Goal: Communication & Community: Answer question/provide support

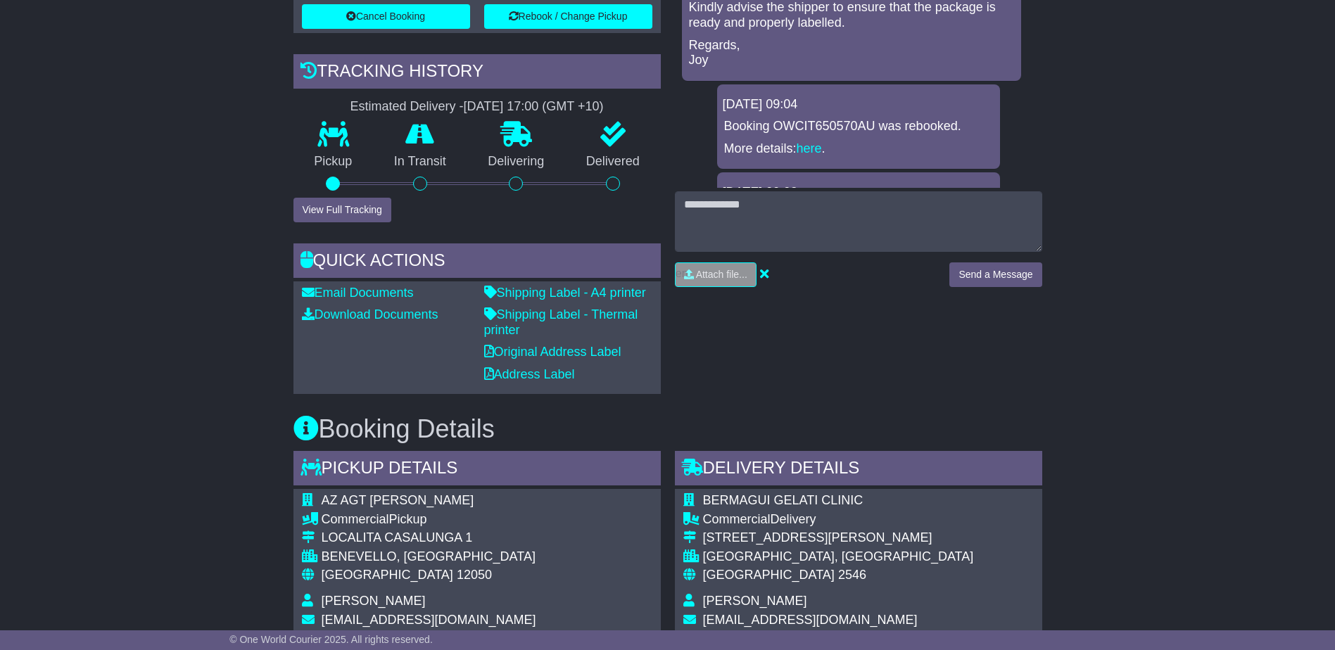
scroll to position [422, 0]
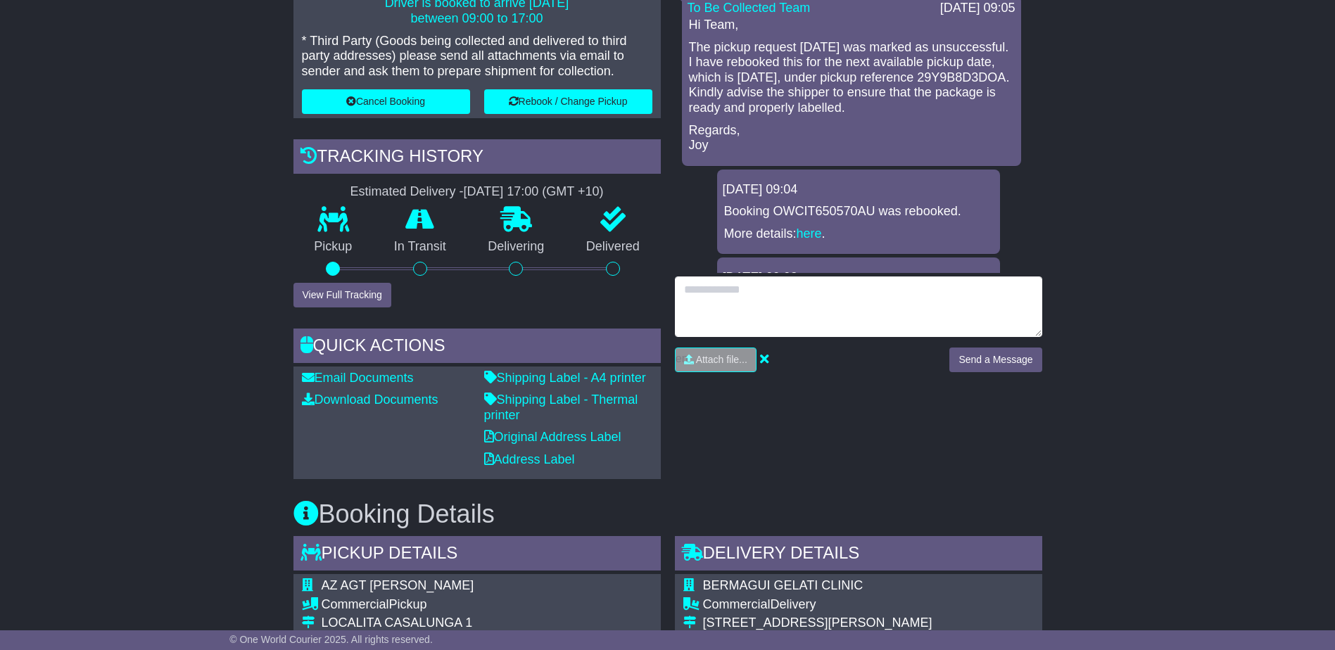
click at [747, 301] on textarea at bounding box center [858, 307] width 367 height 61
type textarea "**********"
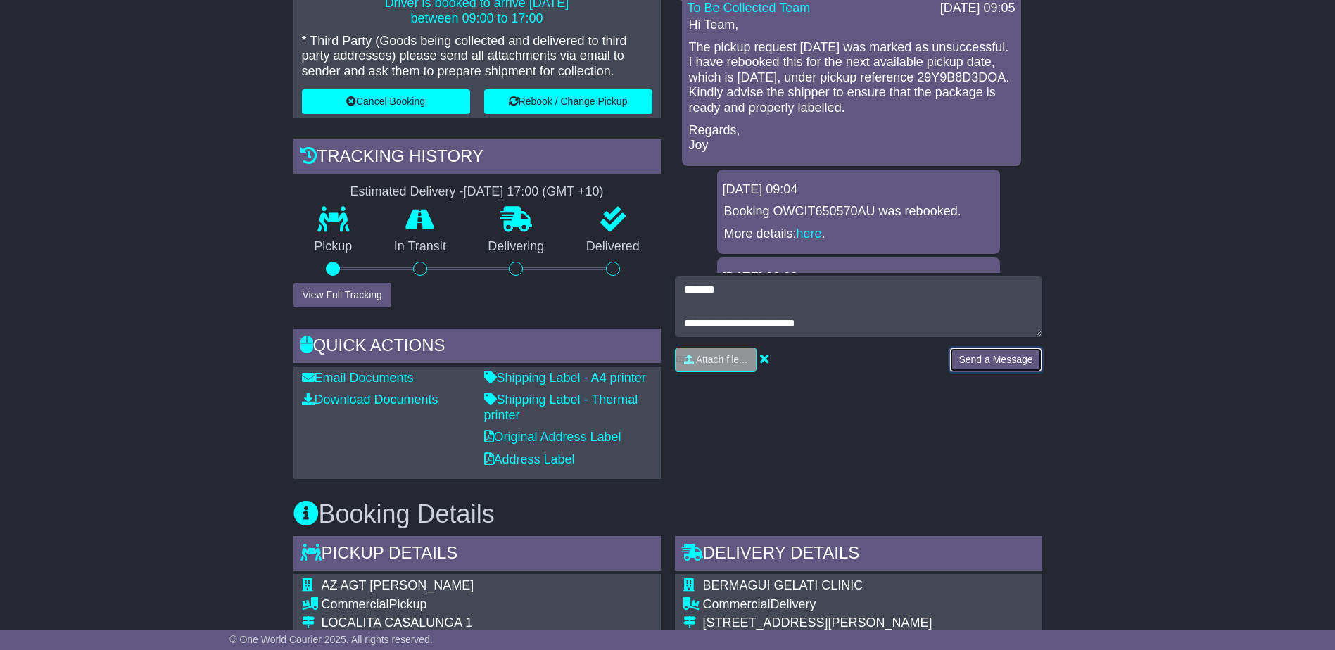
click at [999, 362] on button "Send a Message" at bounding box center [995, 360] width 92 height 25
